Goal: Task Accomplishment & Management: Use online tool/utility

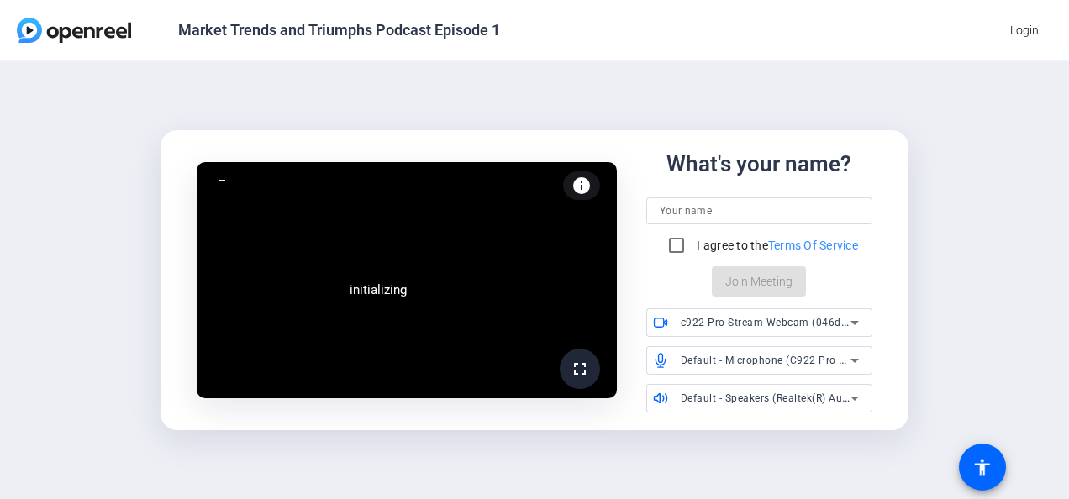
click at [719, 198] on div at bounding box center [759, 210] width 199 height 27
click at [718, 205] on input at bounding box center [759, 211] width 199 height 20
click at [706, 201] on input at bounding box center [759, 211] width 199 height 20
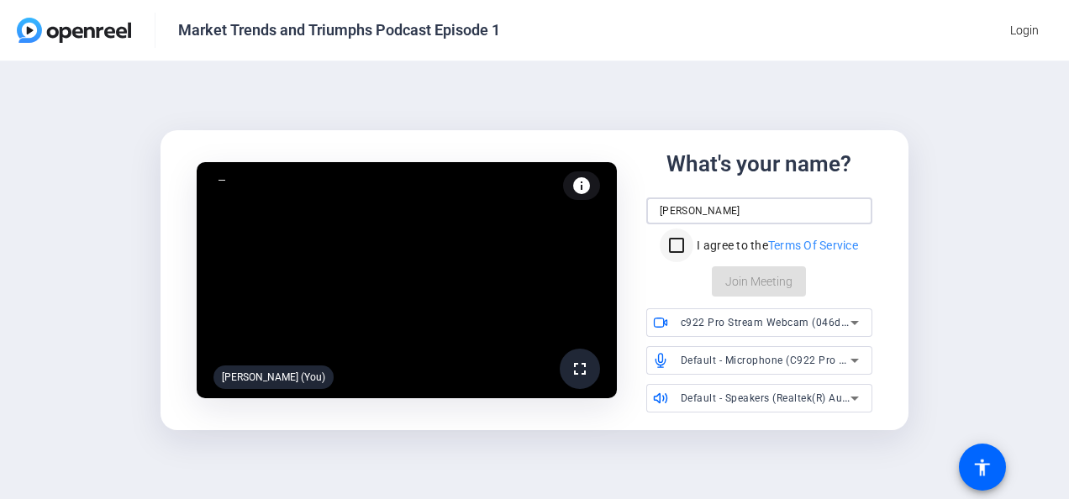
type input "[PERSON_NAME]"
click at [667, 245] on input "I agree to the Terms Of Service" at bounding box center [677, 246] width 34 height 34
checkbox input "true"
click at [771, 288] on span "Join Meeting" at bounding box center [758, 282] width 67 height 18
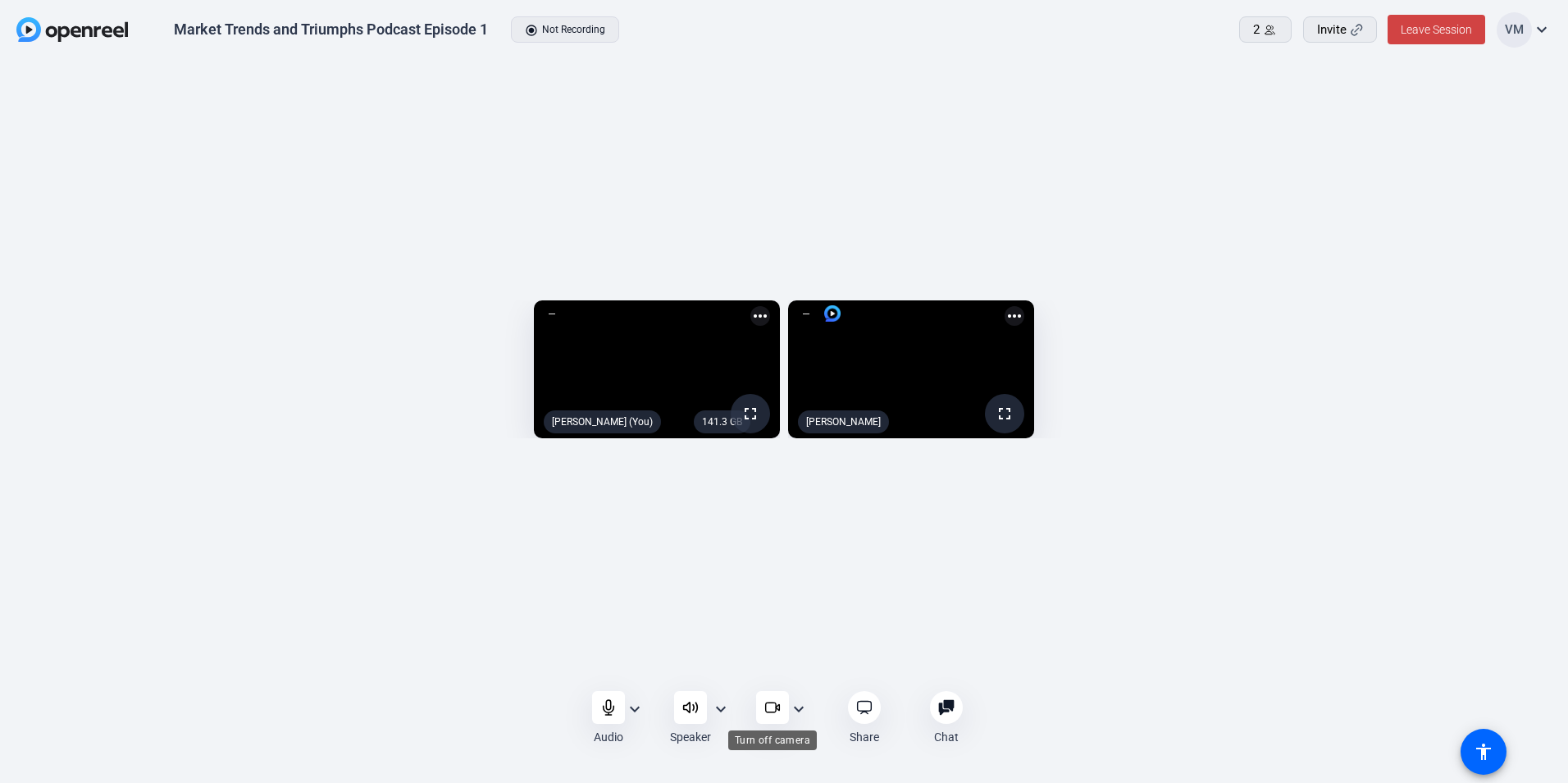
click at [777, 486] on icon at bounding box center [772, 707] width 17 height 17
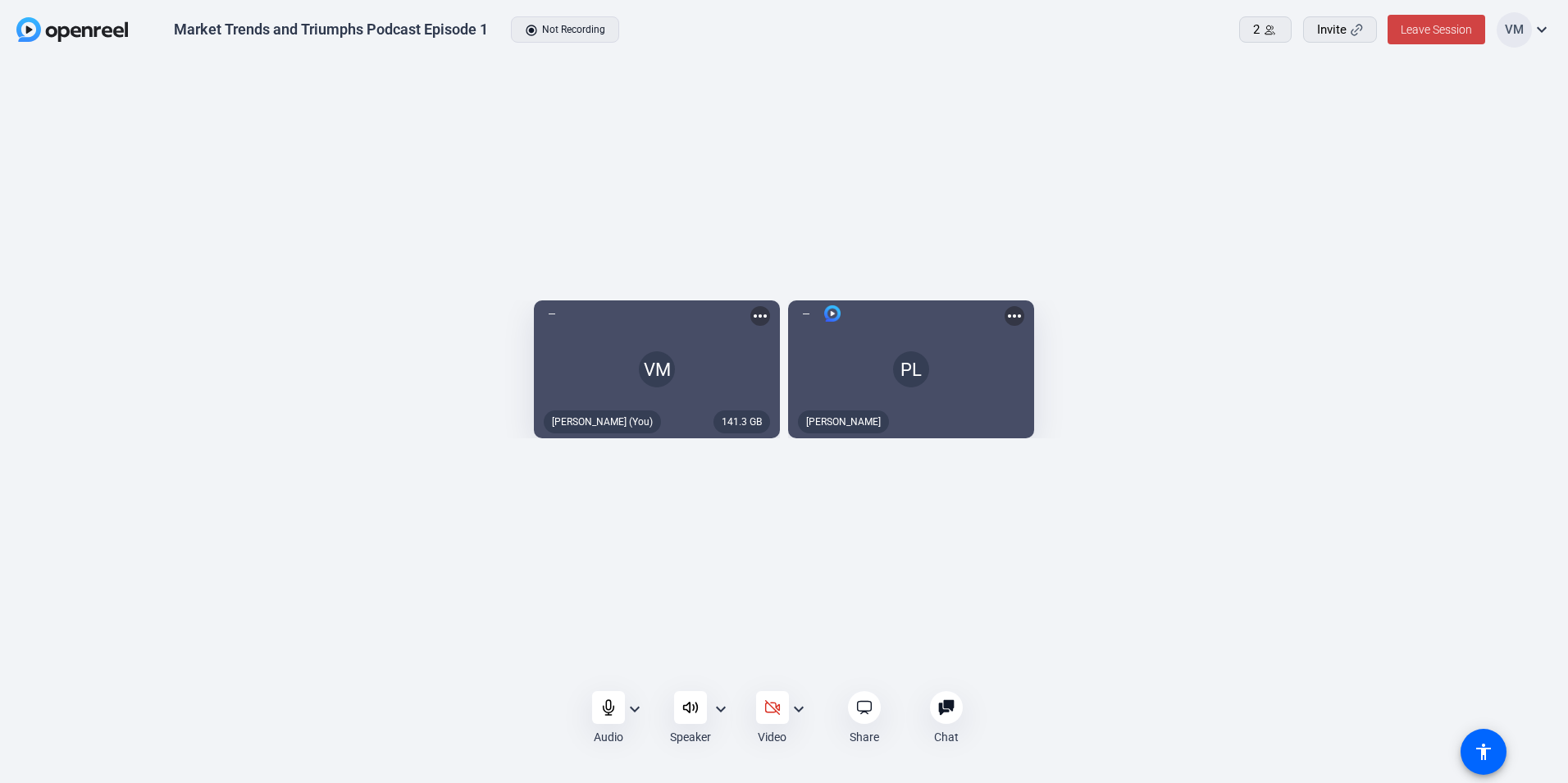
click at [952, 486] on icon at bounding box center [945, 708] width 16 height 16
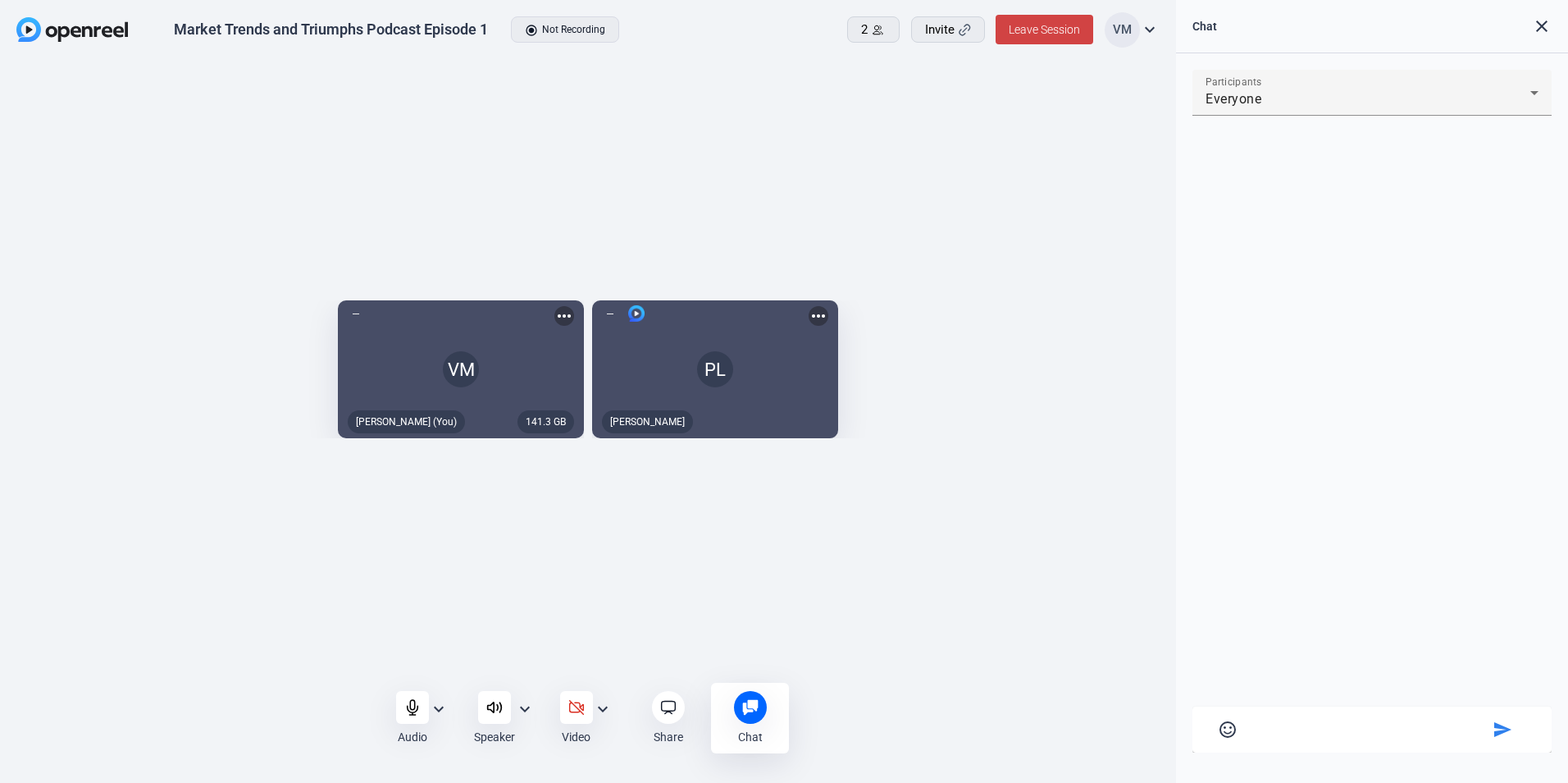
click at [1042, 486] on textarea at bounding box center [1371, 726] width 233 height 15
type textarea "i am here"
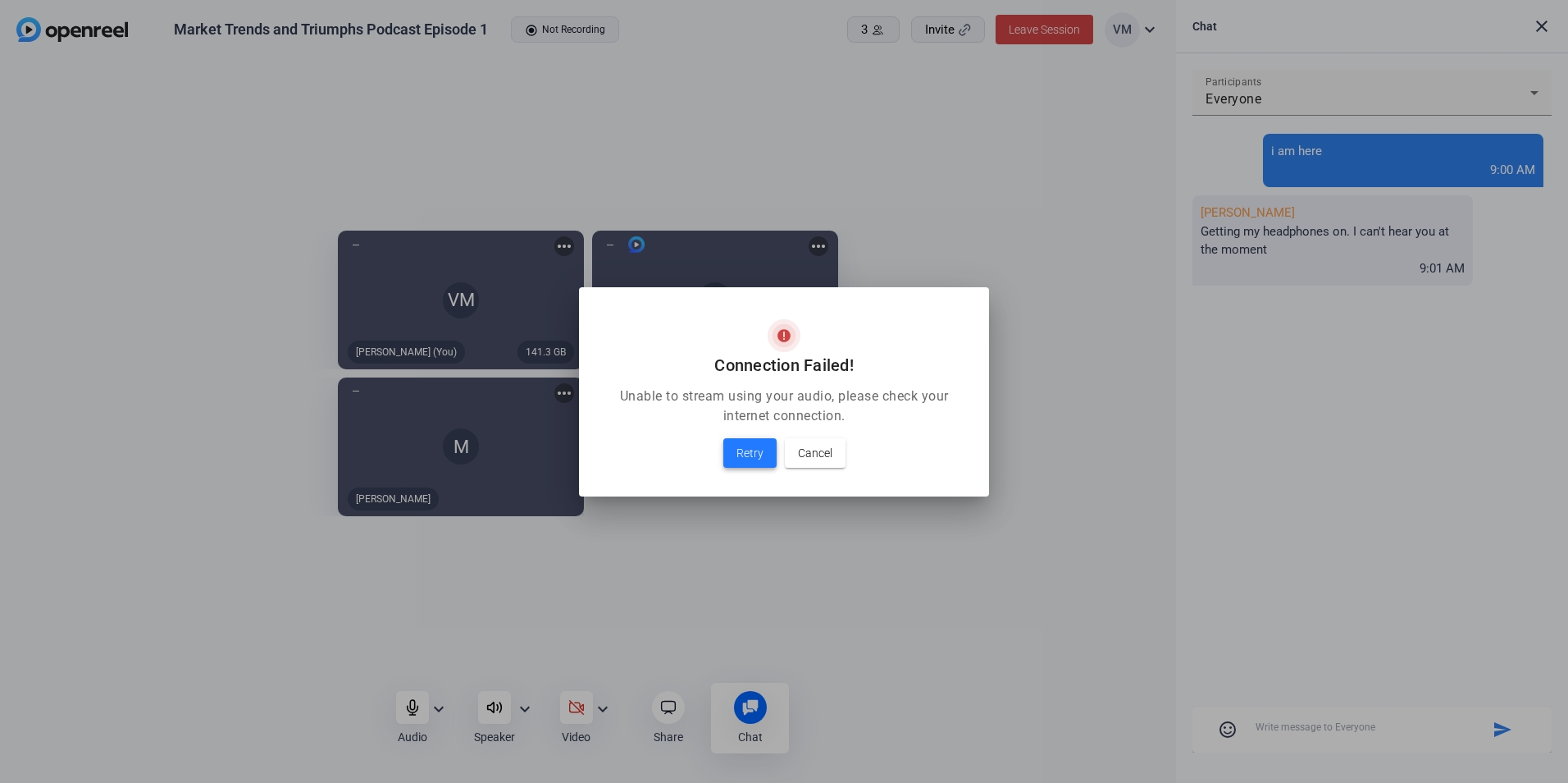
click at [733, 459] on span at bounding box center [749, 453] width 54 height 39
